Goal: Complete application form

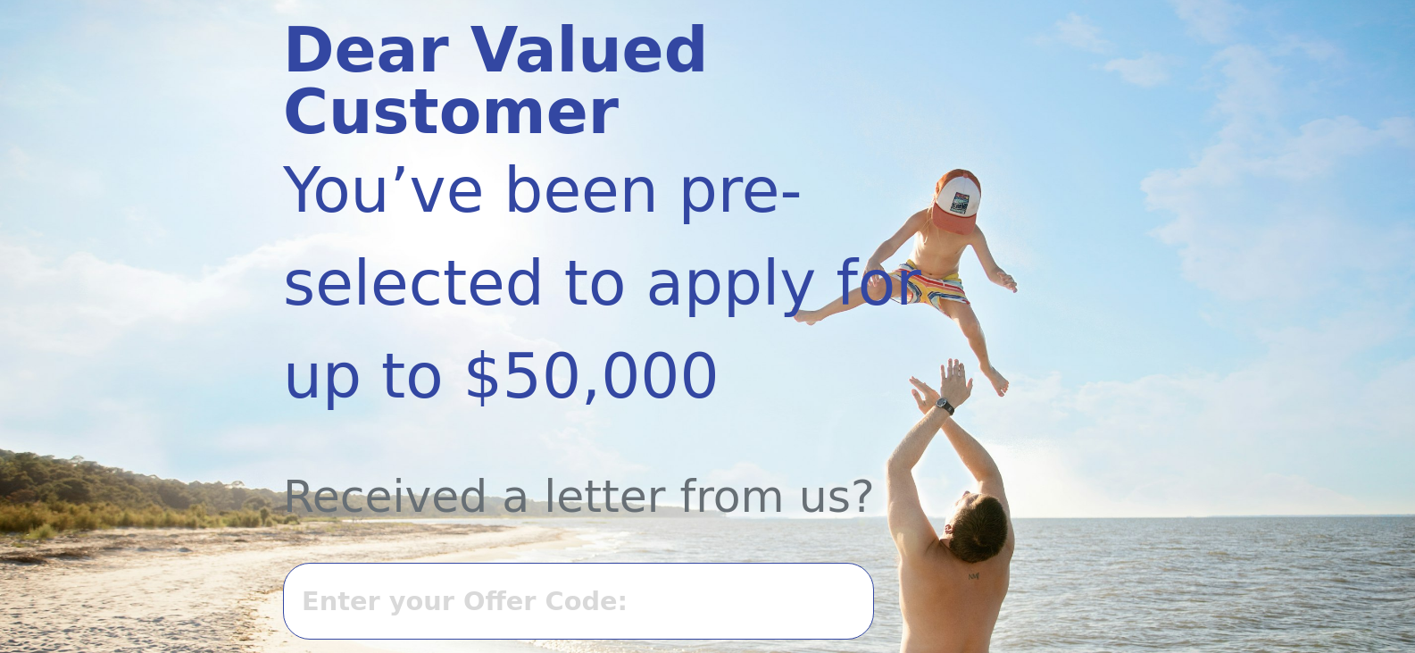
scroll to position [357, 0]
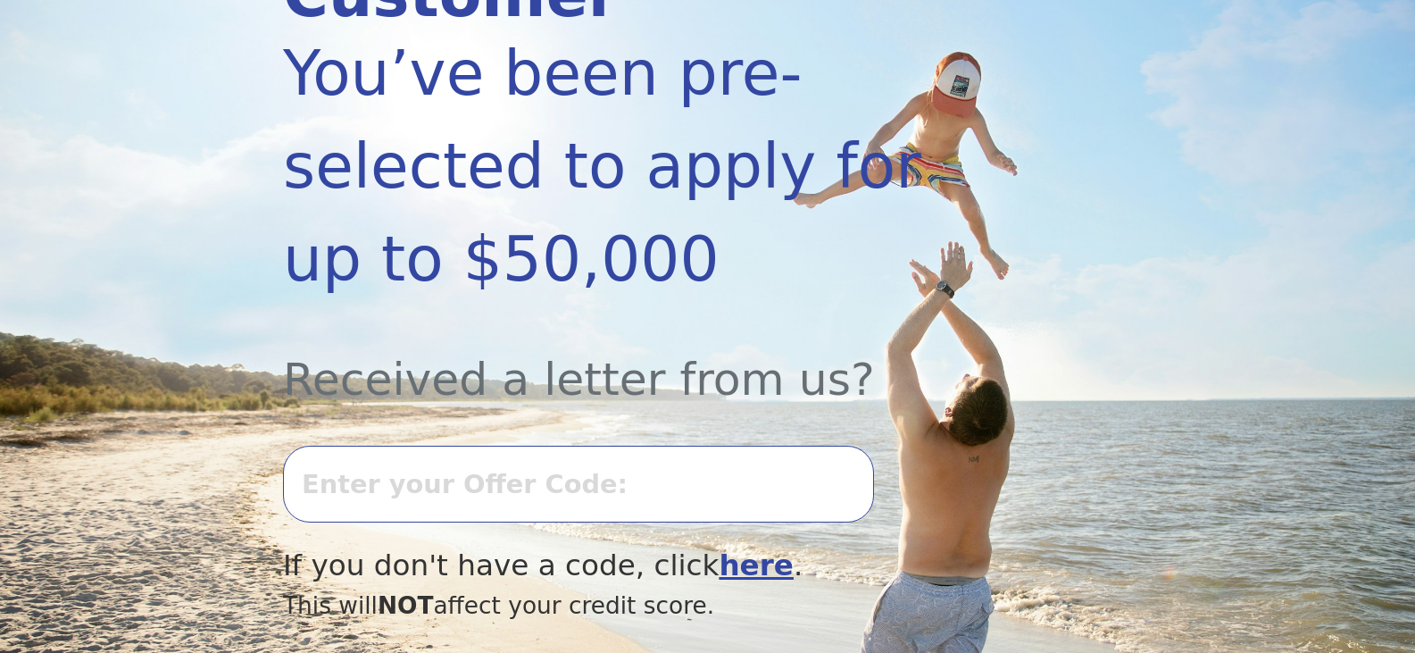
click at [391, 446] on input "text" at bounding box center [578, 484] width 591 height 77
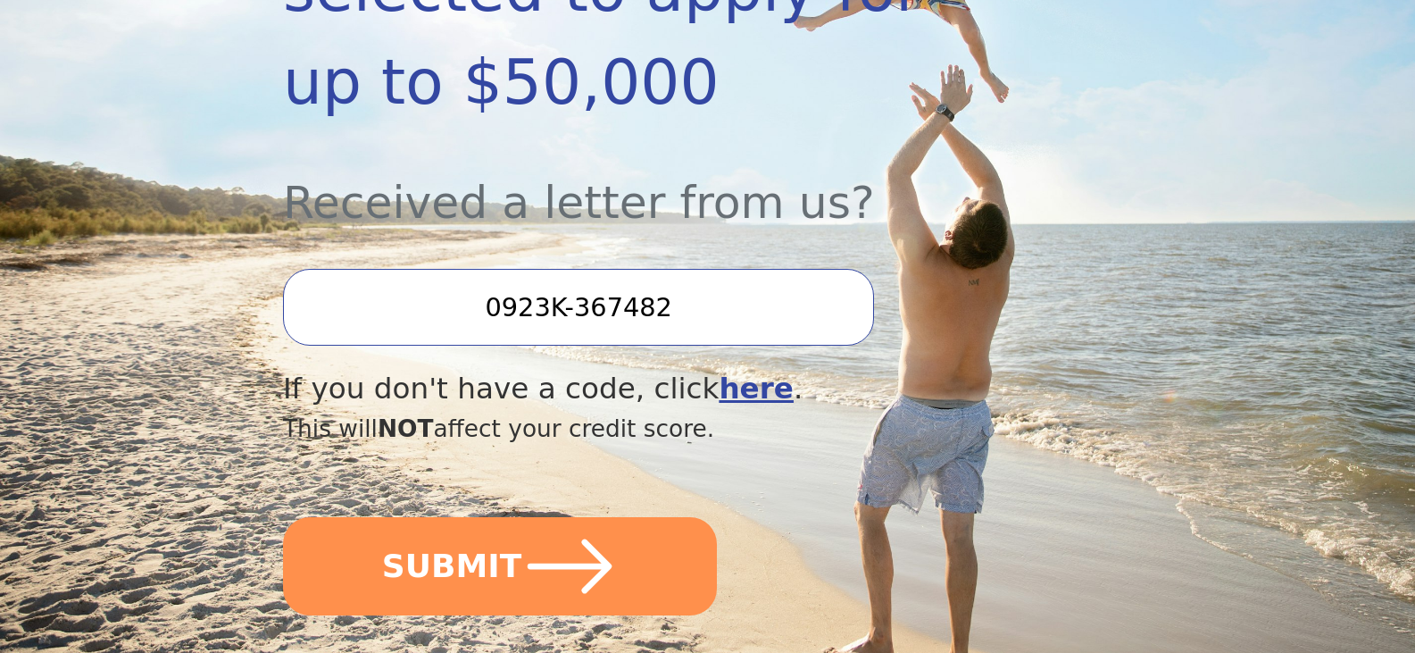
scroll to position [536, 0]
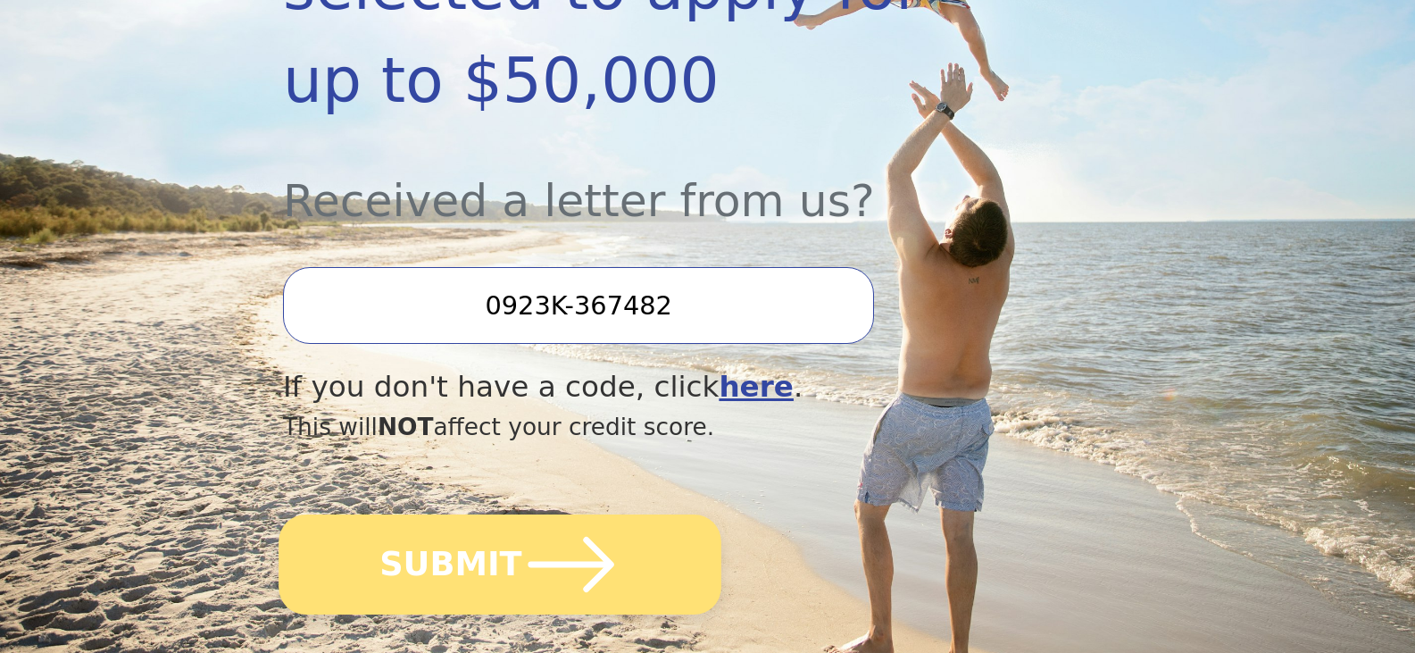
type input "0923K-367482"
click at [427, 514] on button "SUBMIT" at bounding box center [500, 564] width 443 height 100
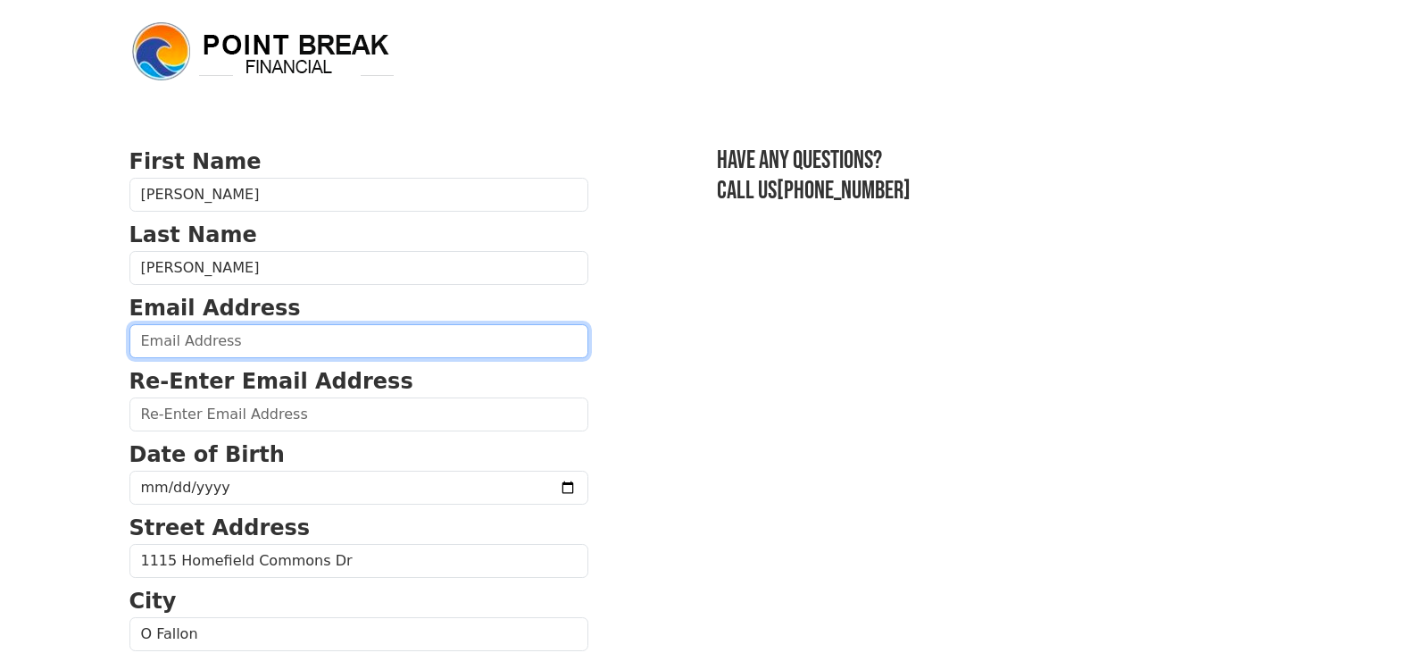
click at [293, 342] on input "email" at bounding box center [358, 341] width 459 height 34
type input "jrdarst@msn.com"
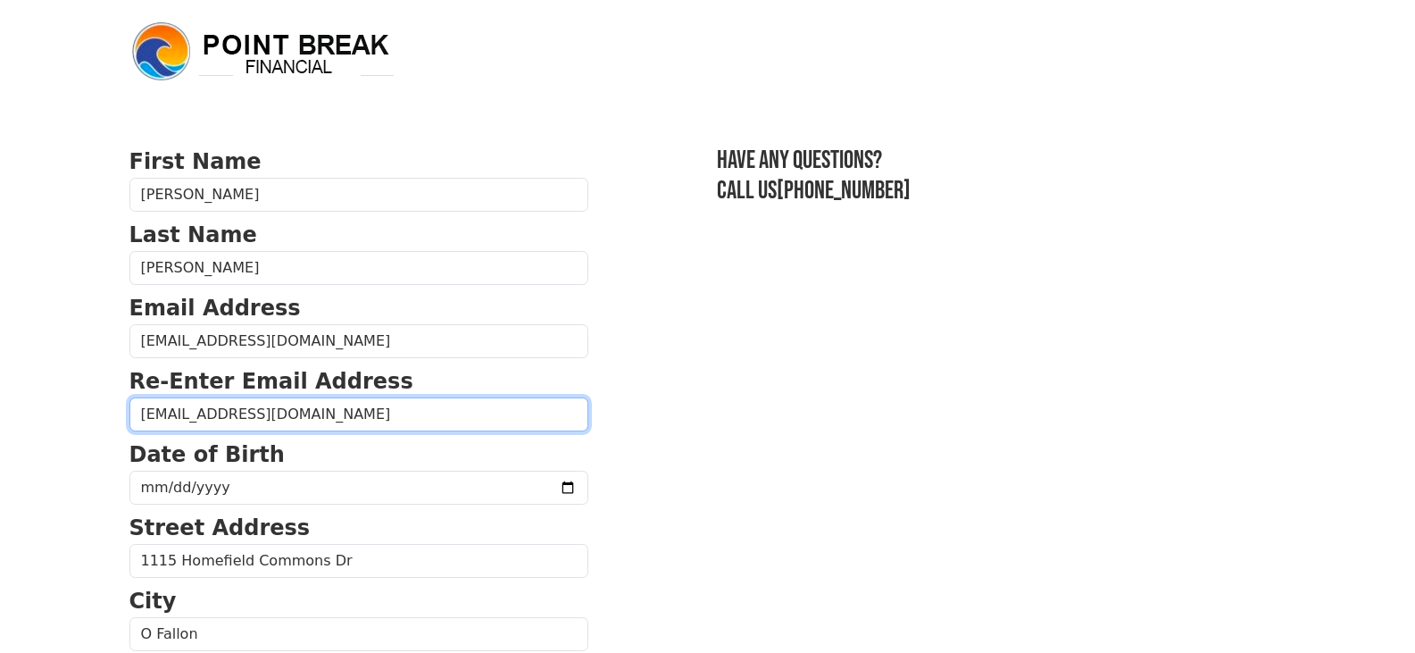
type input "jrdarst@msn.com"
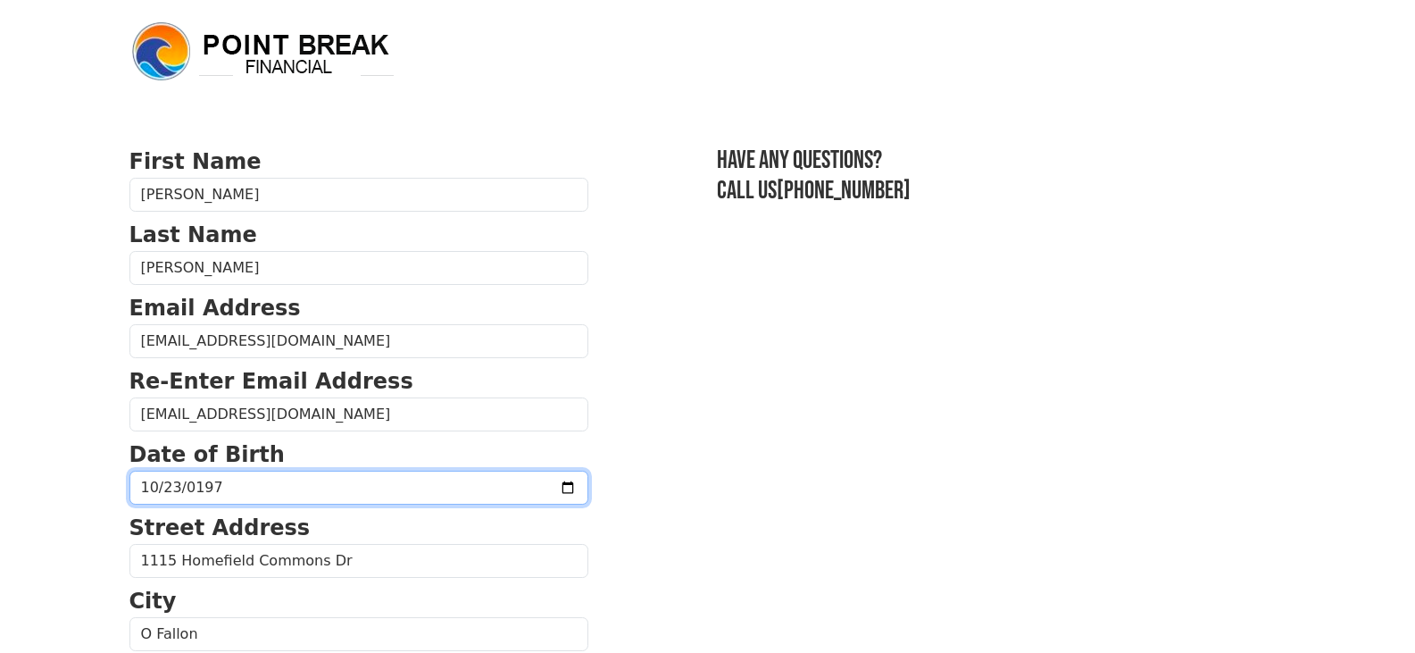
type input "1975-10-23"
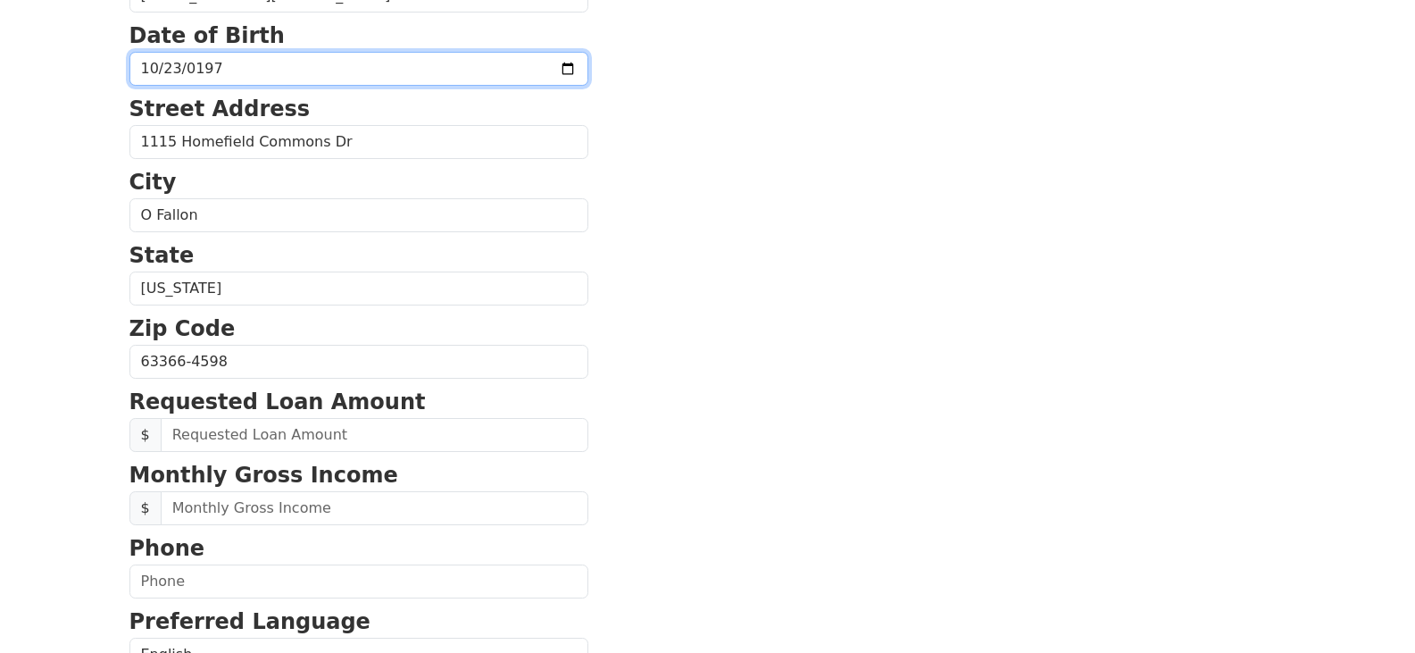
scroll to position [446, 0]
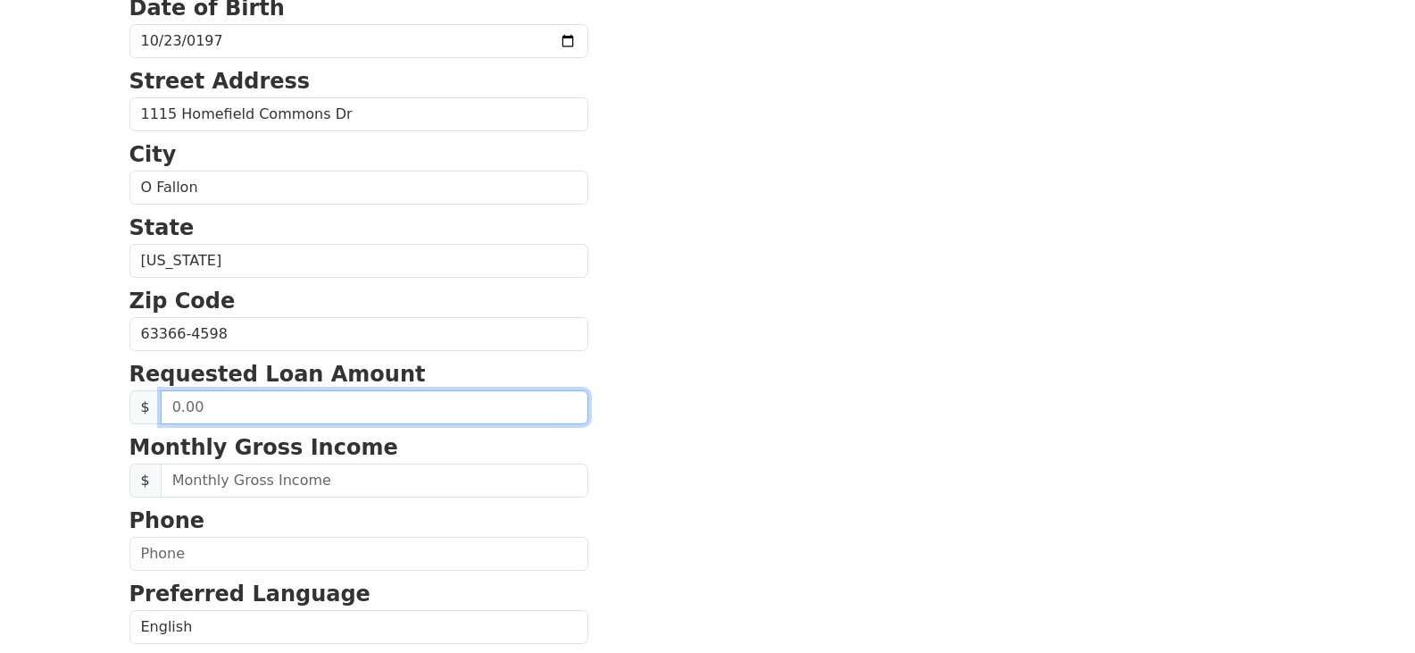
click at [237, 412] on input "text" at bounding box center [375, 407] width 428 height 34
drag, startPoint x: 204, startPoint y: 408, endPoint x: 0, endPoint y: 431, distance: 205.8
type input "50,000.00"
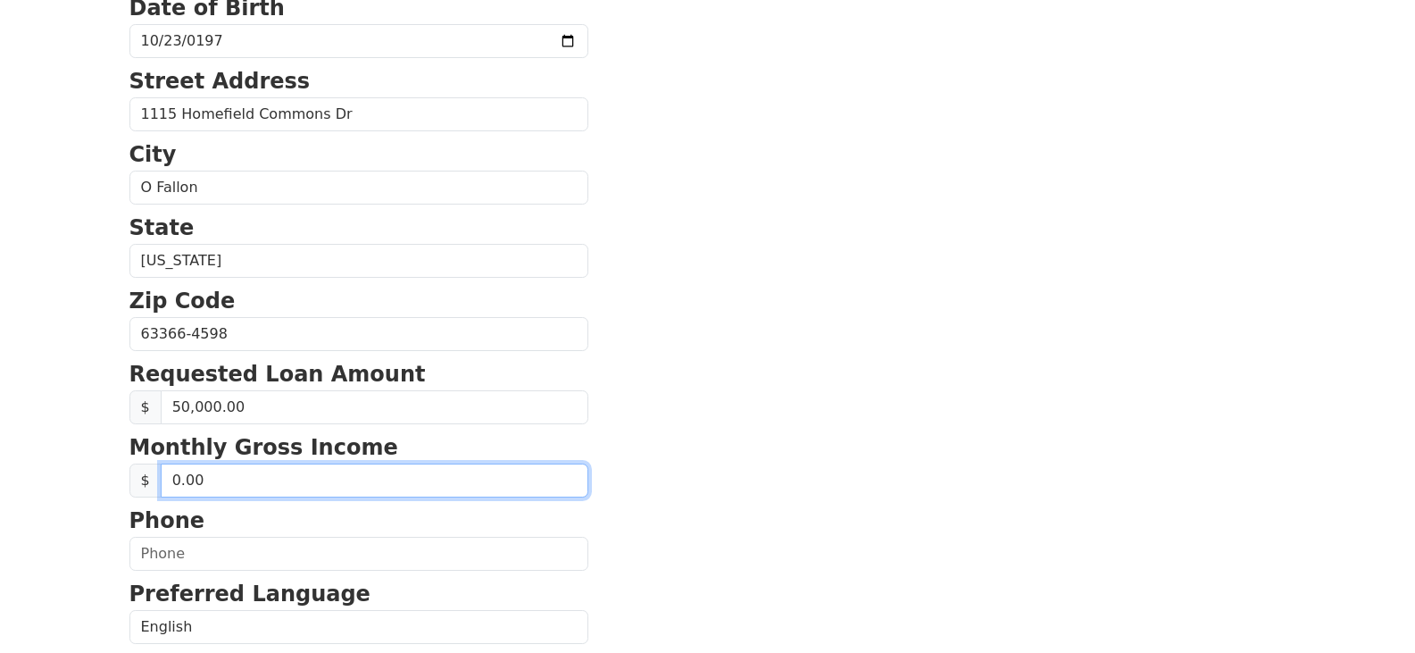
type input "8,000.00"
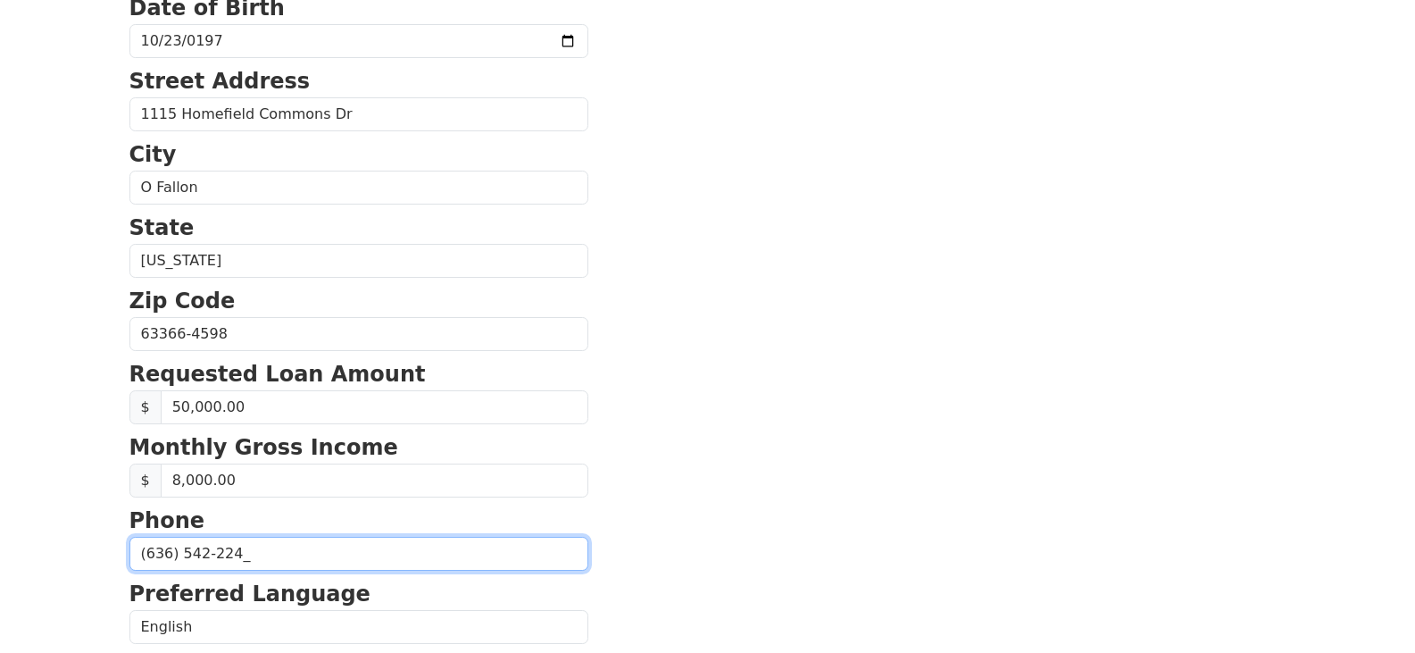
type input "(636) 542-2248"
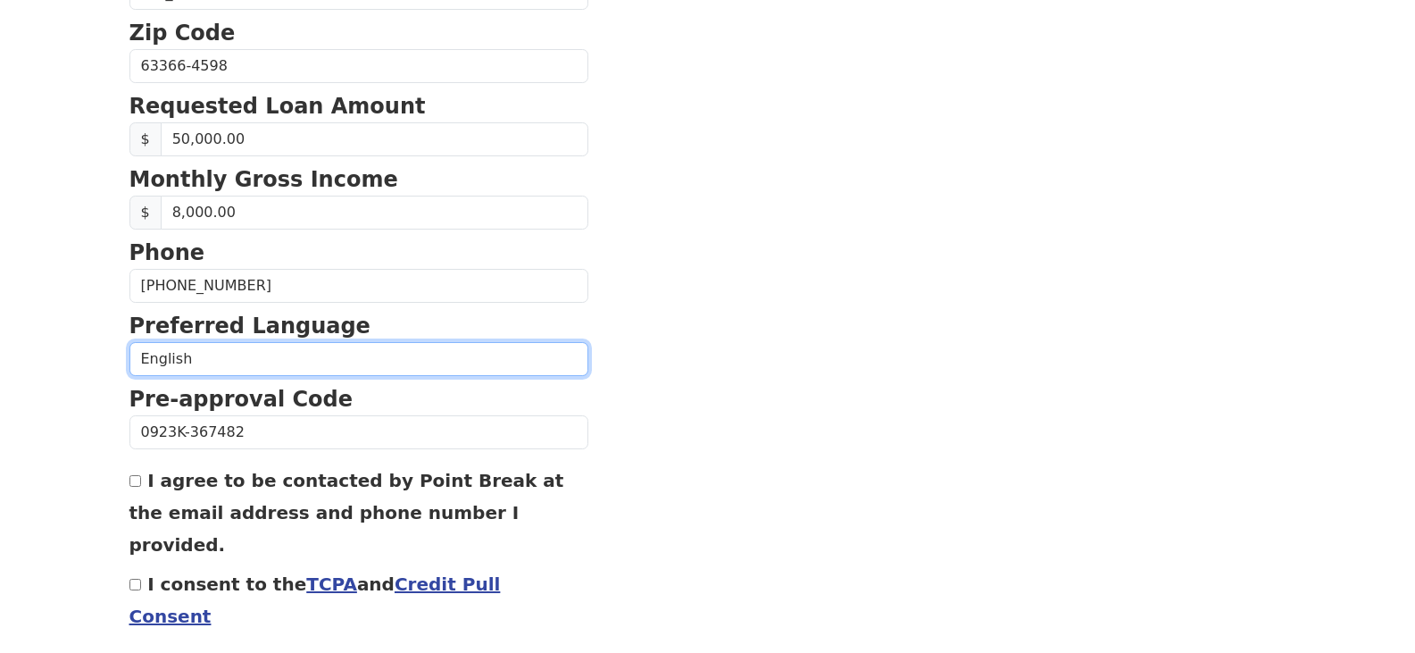
scroll to position [769, 0]
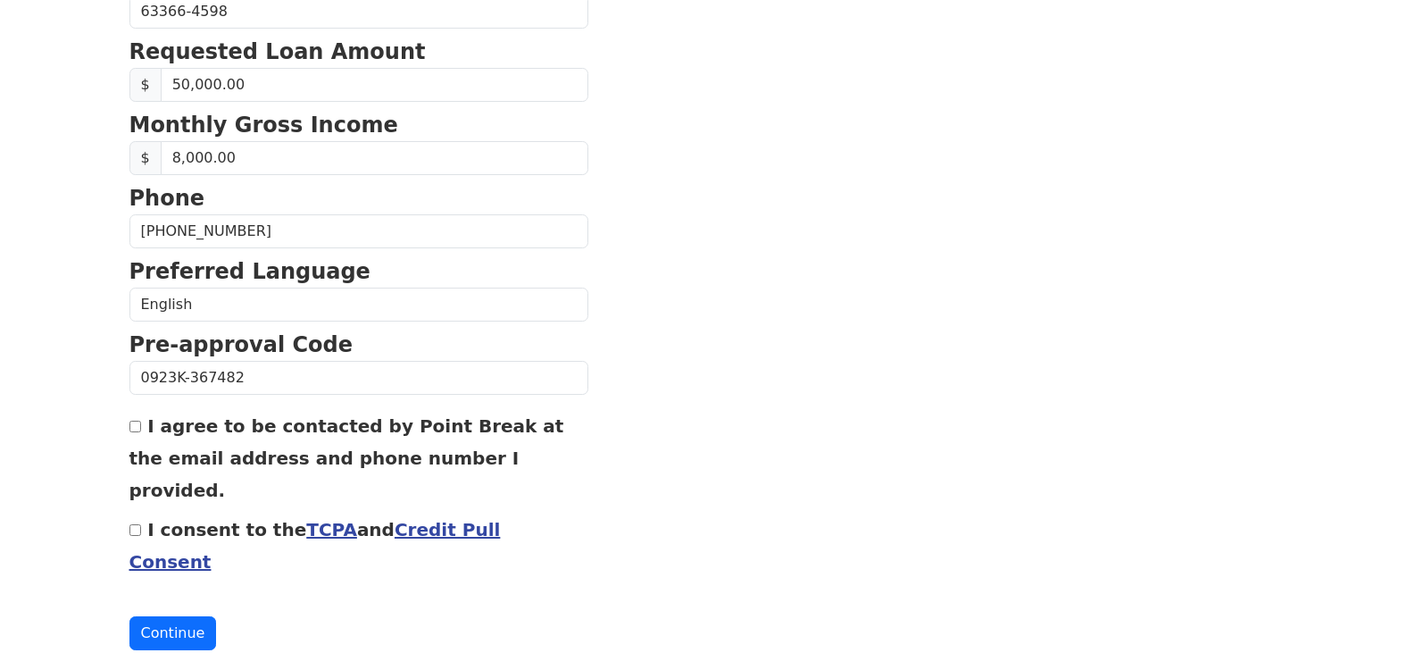
click at [138, 429] on input "I agree to be contacted by Point Break at the email address and phone number I …" at bounding box center [135, 427] width 12 height 12
checkbox input "true"
click at [130, 524] on input "I consent to the TCPA and Credit Pull Consent" at bounding box center [135, 530] width 12 height 12
checkbox input "true"
click at [164, 616] on button "Continue" at bounding box center [173, 633] width 88 height 34
